Goal: Navigation & Orientation: Find specific page/section

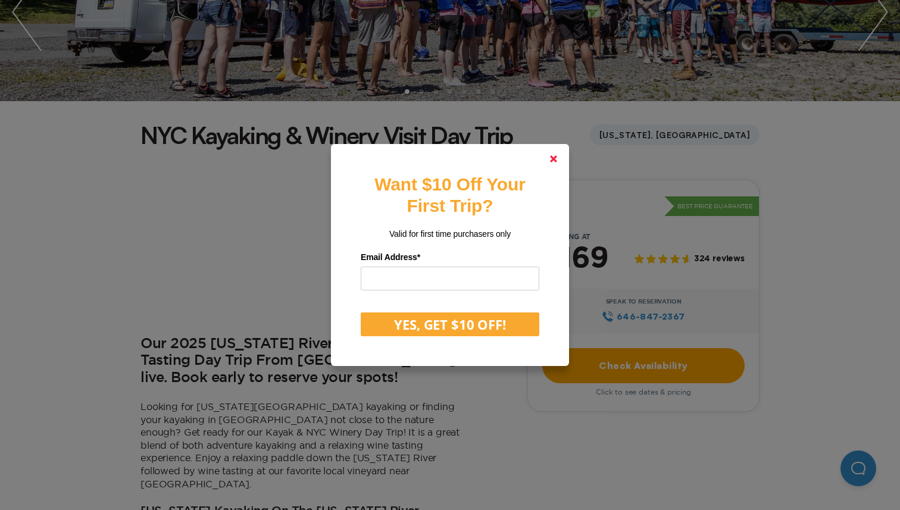
click at [550, 160] on icon at bounding box center [553, 158] width 7 height 7
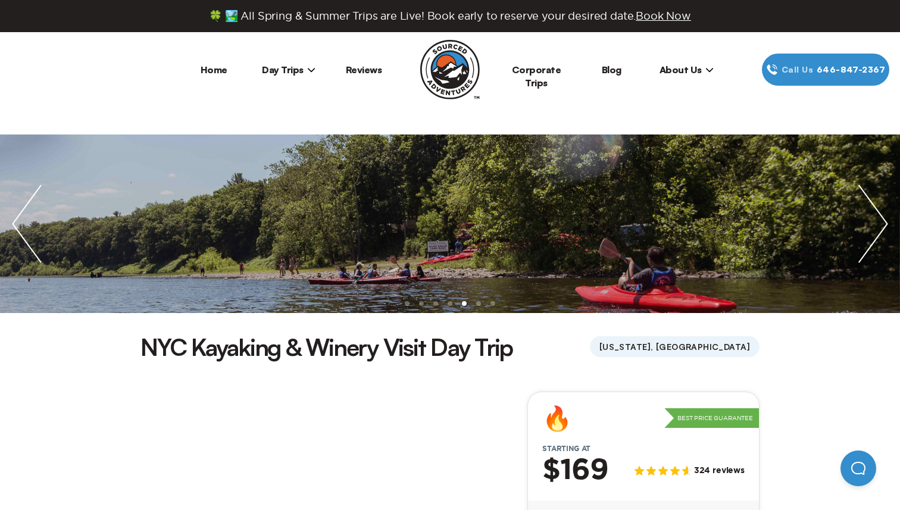
click at [307, 68] on icon at bounding box center [311, 70] width 8 height 8
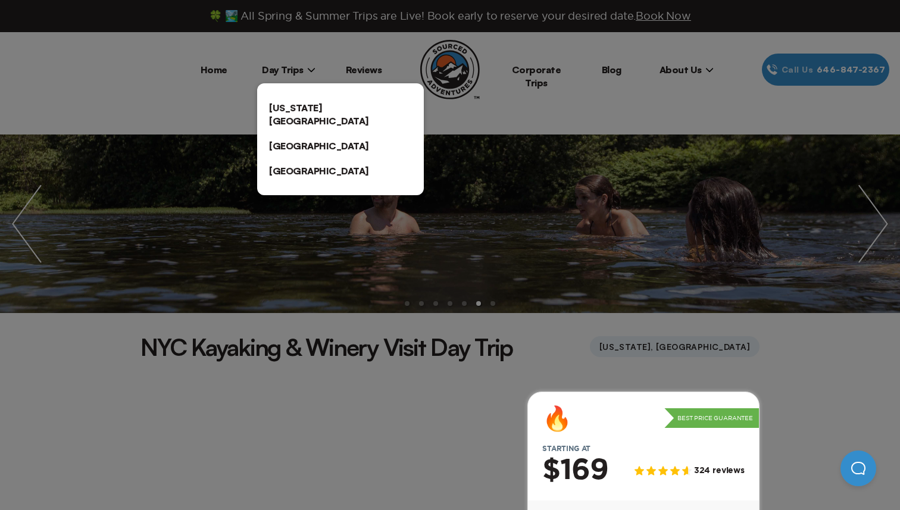
click at [531, 126] on div at bounding box center [450, 255] width 900 height 510
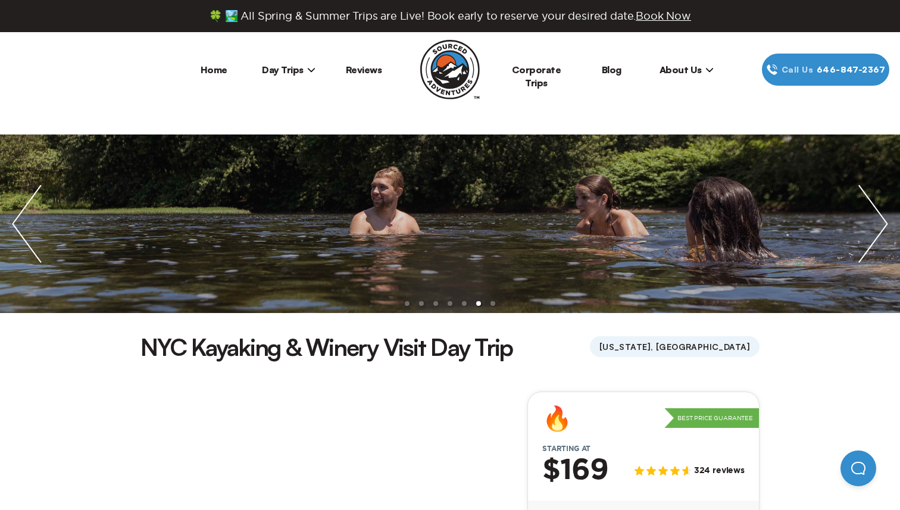
click at [199, 67] on li "Home" at bounding box center [213, 70] width 75 height 32
click at [214, 70] on link "Home" at bounding box center [214, 70] width 27 height 12
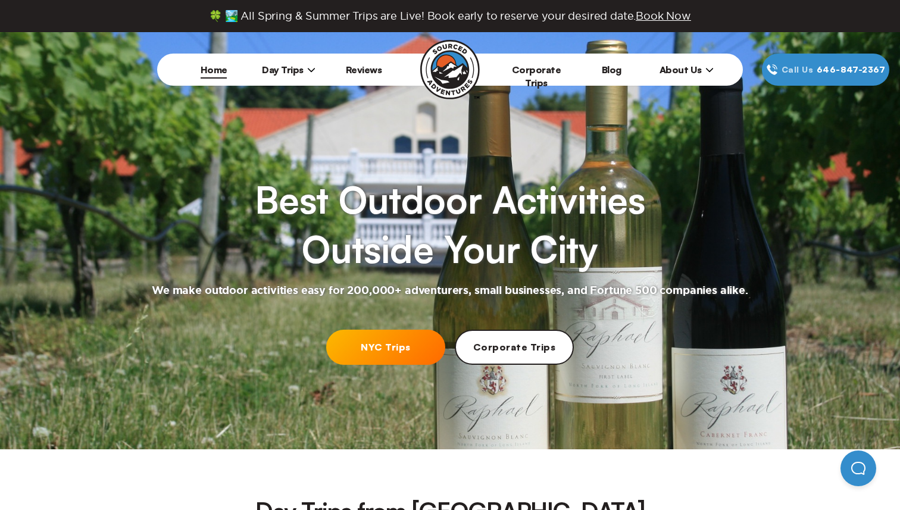
click at [444, 61] on img at bounding box center [450, 70] width 60 height 60
click at [295, 72] on span "Day Trips" at bounding box center [289, 70] width 54 height 12
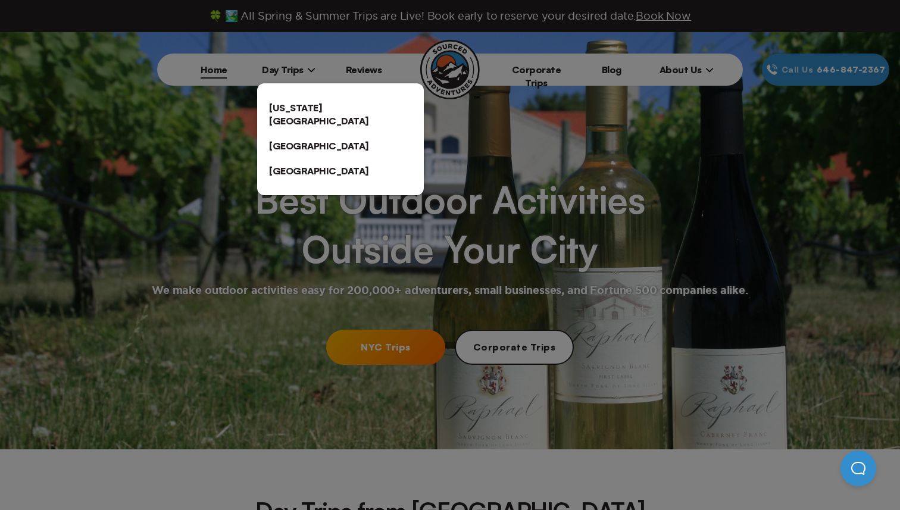
click at [316, 110] on link "[US_STATE][GEOGRAPHIC_DATA]" at bounding box center [340, 114] width 167 height 38
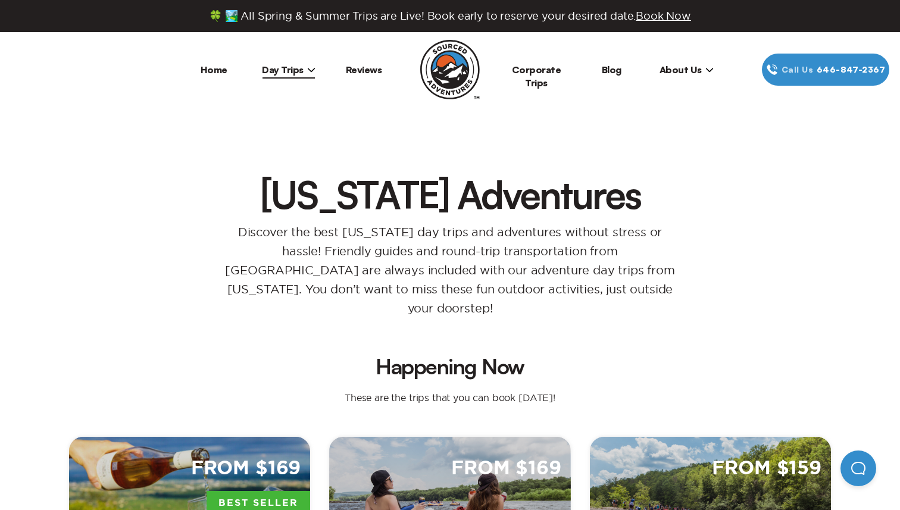
click at [449, 64] on img at bounding box center [450, 70] width 60 height 60
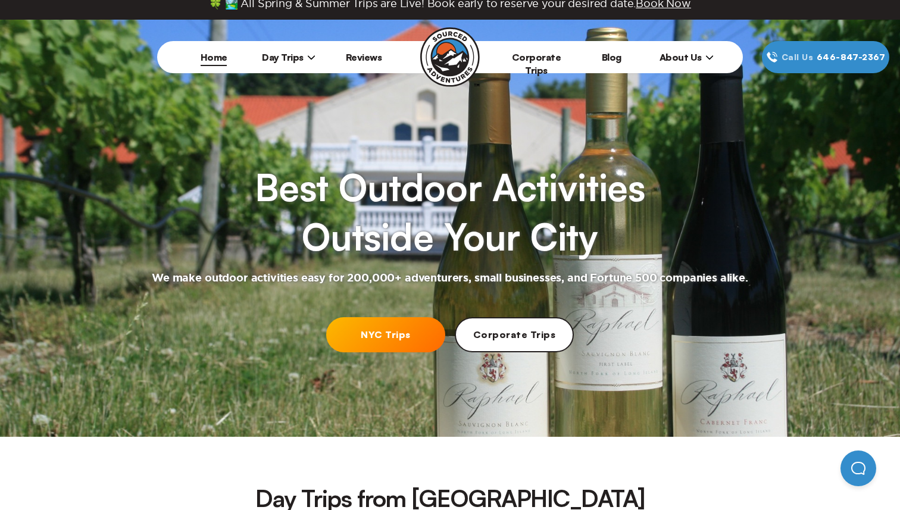
scroll to position [12, 0]
